Goal: Find specific page/section: Find specific page/section

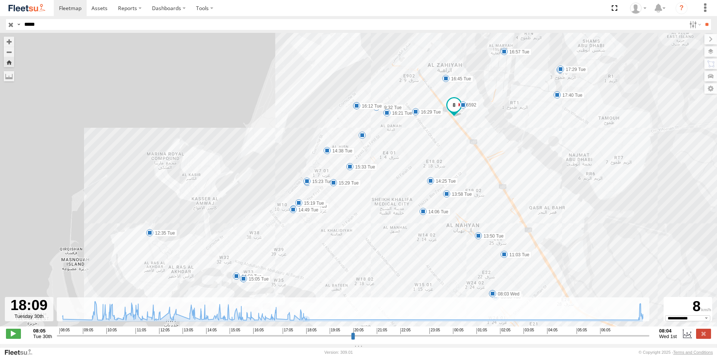
select select "**********"
drag, startPoint x: 56, startPoint y: 25, endPoint x: 0, endPoint y: 19, distance: 56.8
click at [0, 19] on header "Search Query Asset ID Asset Label Registration Manufacturer Model VIN Job ID" at bounding box center [358, 24] width 717 height 17
type input "*"
click at [703, 19] on input "**" at bounding box center [707, 24] width 9 height 11
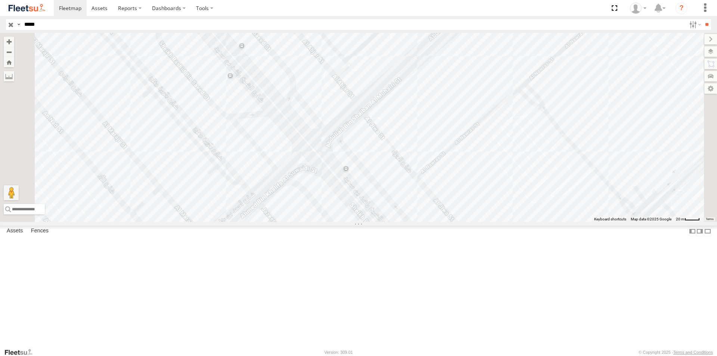
click at [0, 0] on div "43652" at bounding box center [0, 0] width 0 height 0
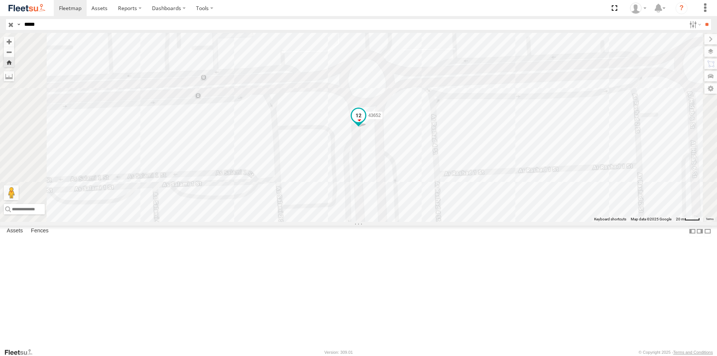
click at [367, 127] on span at bounding box center [358, 117] width 16 height 20
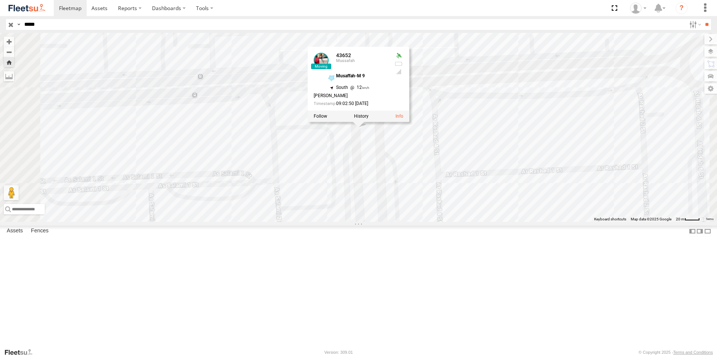
click at [465, 207] on div "43652 43652 [PERSON_NAME]-M 9 24.3816 , 54.51049 [GEOGRAPHIC_DATA][PERSON_NAME]…" at bounding box center [358, 127] width 717 height 189
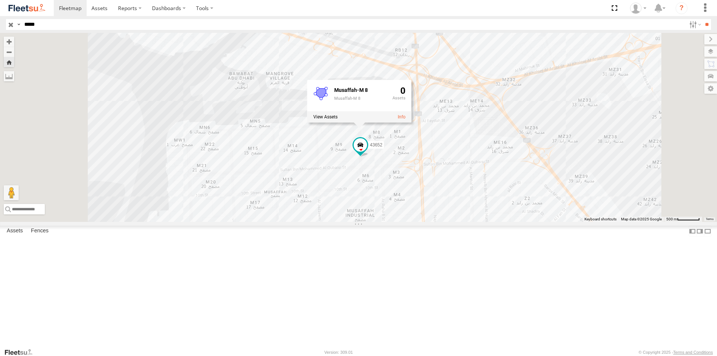
click at [0, 0] on div "43652 Mussafah" at bounding box center [0, 0] width 0 height 0
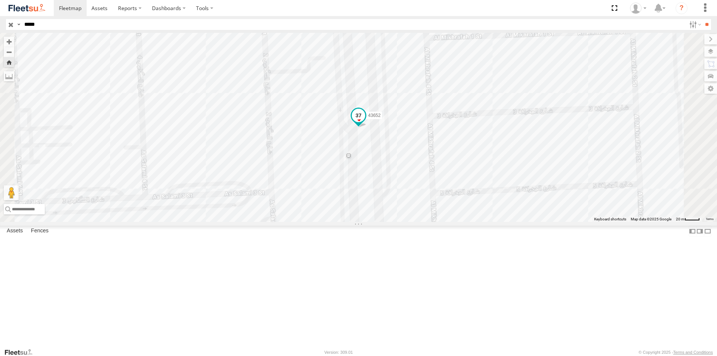
click at [365, 122] on span at bounding box center [358, 115] width 13 height 13
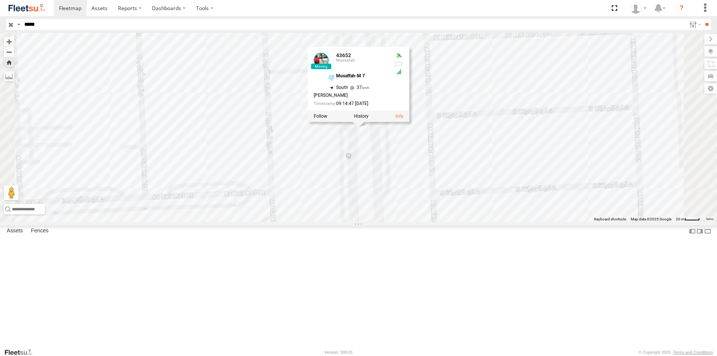
drag, startPoint x: 47, startPoint y: 27, endPoint x: 13, endPoint y: 27, distance: 34.4
click at [13, 27] on div "Search Query Asset ID Asset Label Registration Manufacturer Model VIN Job ID Dr…" at bounding box center [354, 24] width 697 height 11
click at [703, 19] on input "**" at bounding box center [707, 24] width 9 height 11
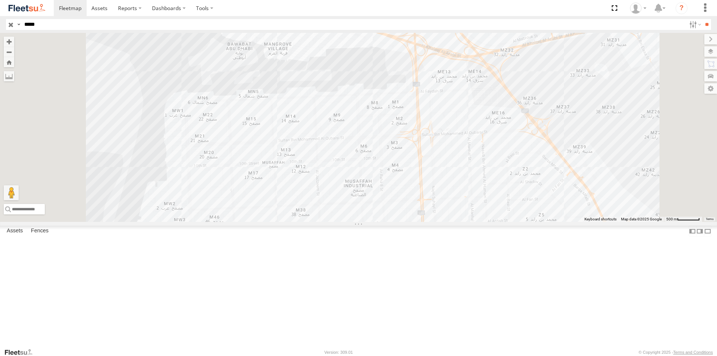
click at [0, 0] on div "Mussafah" at bounding box center [0, 0] width 0 height 0
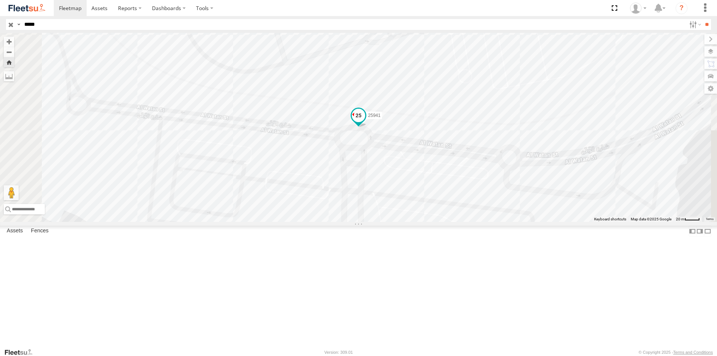
click at [365, 122] on span at bounding box center [358, 115] width 13 height 13
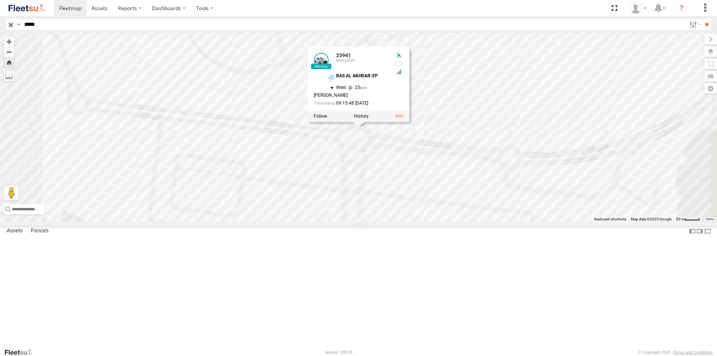
click at [345, 179] on div "25941 25941 Mussafah RAS AL AKHDAR-EP 24.45469 , 54.31134 West 25 Aliabdullah S…" at bounding box center [358, 127] width 717 height 189
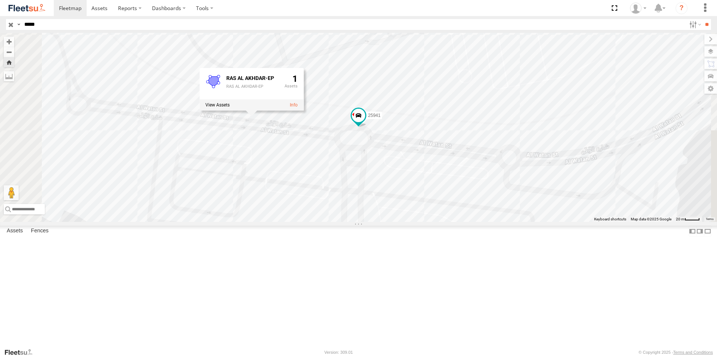
drag, startPoint x: 55, startPoint y: 28, endPoint x: 0, endPoint y: 24, distance: 55.0
click at [0, 24] on header "Search Query Asset ID Asset Label Registration Manufacturer Model VIN Job ID" at bounding box center [358, 24] width 717 height 17
type input "*****"
click at [703, 19] on input "**" at bounding box center [707, 24] width 9 height 11
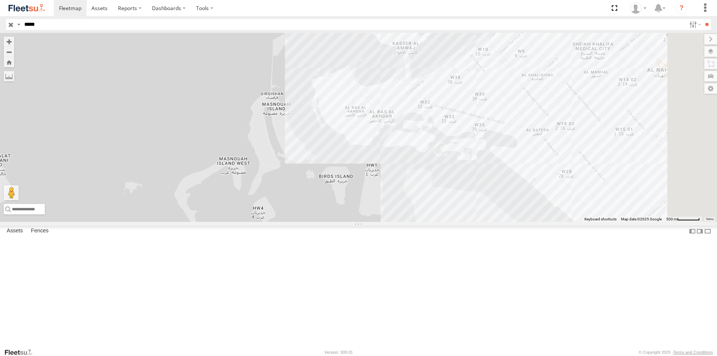
click at [0, 0] on div "Mussafah" at bounding box center [0, 0] width 0 height 0
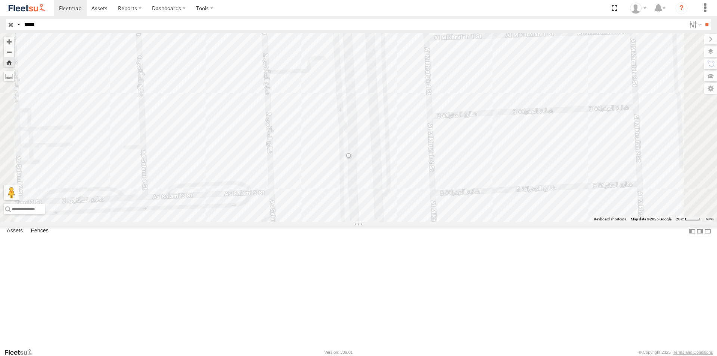
drag, startPoint x: 576, startPoint y: 197, endPoint x: 571, endPoint y: 192, distance: 7.4
click at [576, 197] on div "43652" at bounding box center [358, 127] width 717 height 189
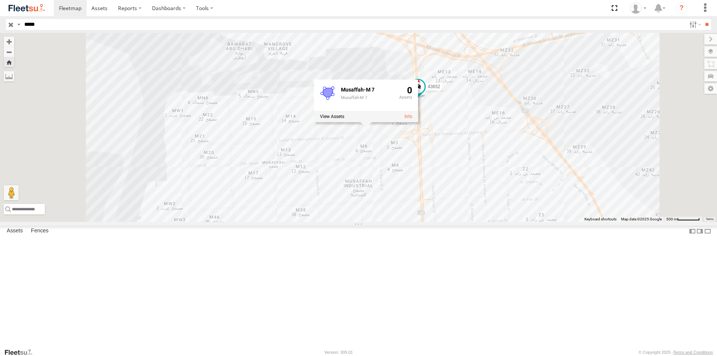
click at [0, 0] on div "43652 Mussafah" at bounding box center [0, 0] width 0 height 0
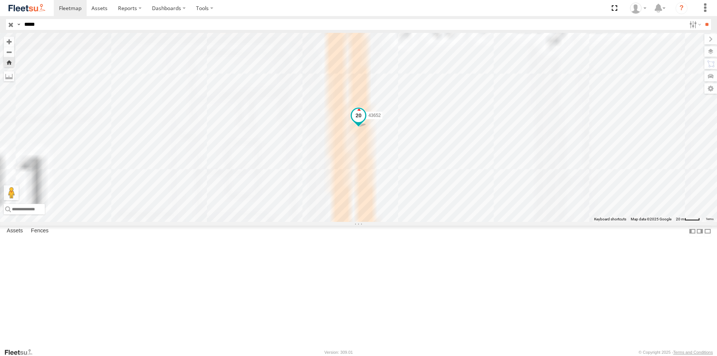
click at [365, 122] on span at bounding box center [358, 115] width 13 height 13
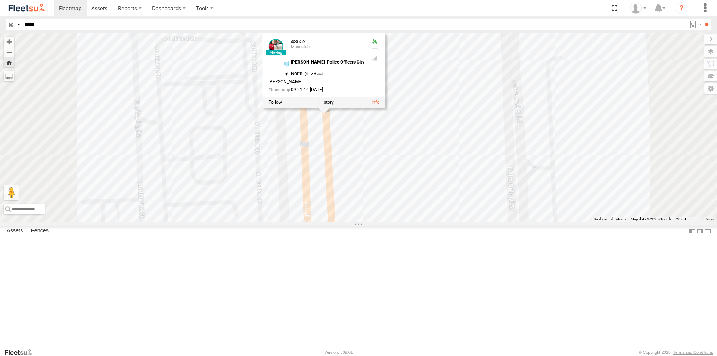
drag, startPoint x: 439, startPoint y: 199, endPoint x: 433, endPoint y: 304, distance: 105.2
click at [433, 222] on div "43652 43652 [PERSON_NAME]-Police Officers City 24.38142 , 54.52458 [GEOGRAPHIC_…" at bounding box center [358, 127] width 717 height 189
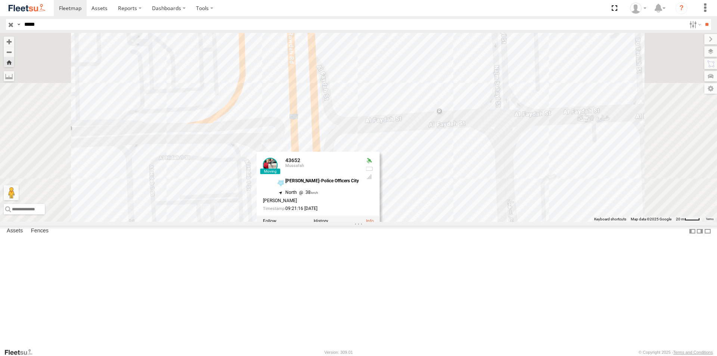
drag, startPoint x: 403, startPoint y: 281, endPoint x: 402, endPoint y: 329, distance: 47.5
click at [402, 222] on div "43652 43652 [PERSON_NAME]-Police Officers City 24.38142 , 54.52458 [GEOGRAPHIC_…" at bounding box center [358, 127] width 717 height 189
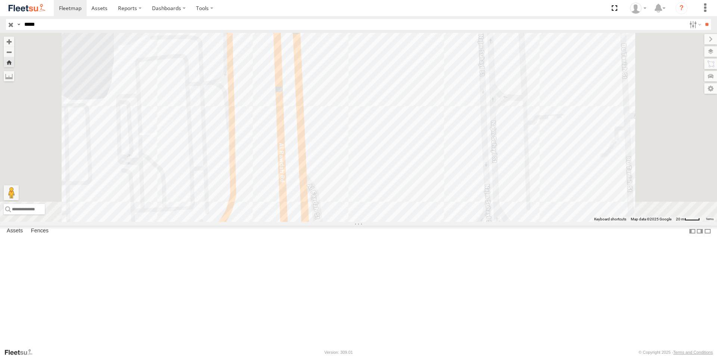
drag, startPoint x: 411, startPoint y: 197, endPoint x: 400, endPoint y: 301, distance: 105.1
click at [402, 222] on div "43652 43652 [PERSON_NAME]-Police Officers City 24.38142 , 54.52458 [GEOGRAPHIC_…" at bounding box center [358, 127] width 717 height 189
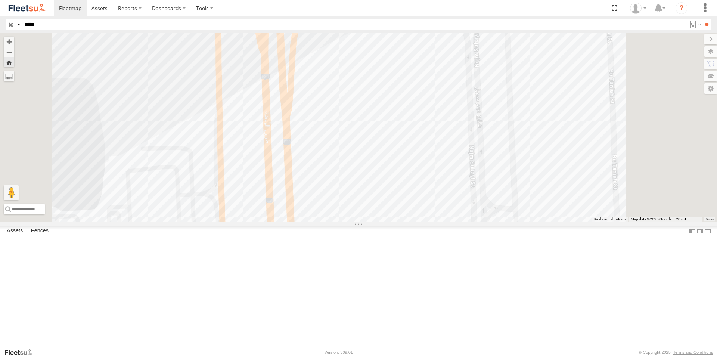
drag, startPoint x: 391, startPoint y: 267, endPoint x: 405, endPoint y: 371, distance: 104.3
click at [405, 356] on html at bounding box center [358, 178] width 717 height 356
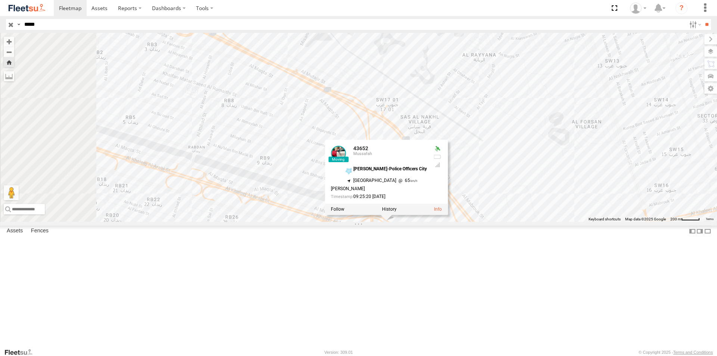
drag, startPoint x: 381, startPoint y: 289, endPoint x: 425, endPoint y: 370, distance: 92.1
click at [425, 356] on html at bounding box center [358, 178] width 717 height 356
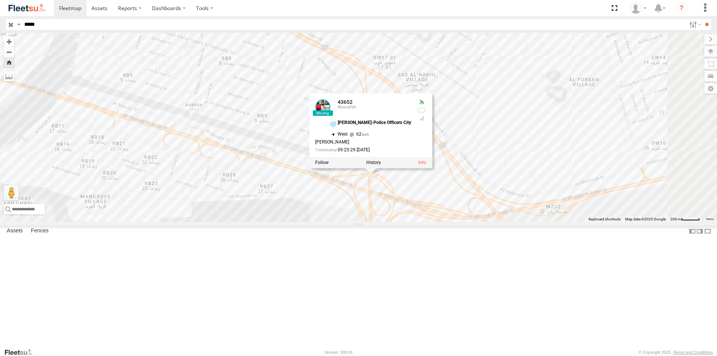
drag, startPoint x: 379, startPoint y: 301, endPoint x: 356, endPoint y: 204, distance: 99.5
click at [374, 222] on div "43652 43652 [PERSON_NAME]-Police Officers City 24.39476 , 54.52403 [GEOGRAPHIC_…" at bounding box center [358, 127] width 717 height 189
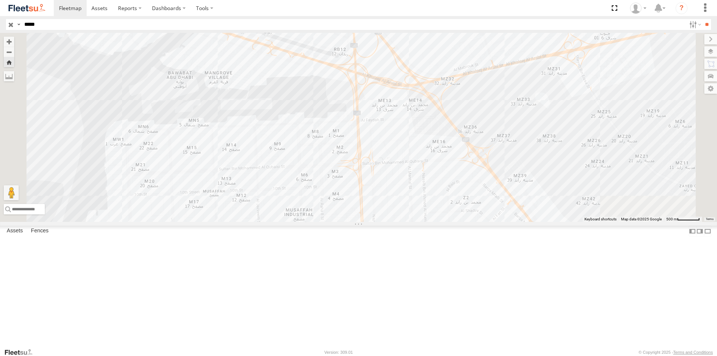
click at [0, 0] on div "Mussafah" at bounding box center [0, 0] width 0 height 0
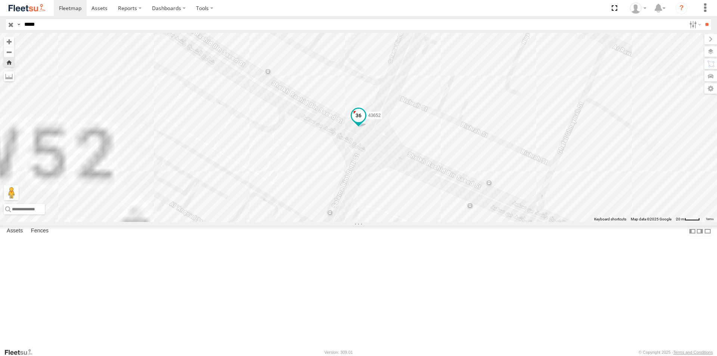
click at [365, 122] on span at bounding box center [358, 115] width 13 height 13
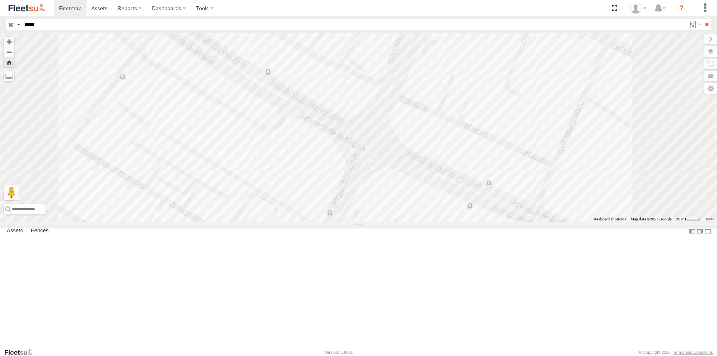
click at [0, 0] on div "43652 Mussafah" at bounding box center [0, 0] width 0 height 0
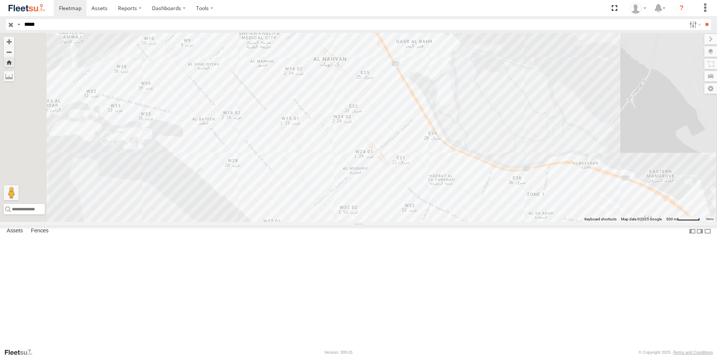
click at [581, 150] on div "43652" at bounding box center [358, 127] width 717 height 189
